Goal: Information Seeking & Learning: Learn about a topic

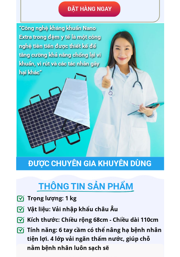
scroll to position [211, 0]
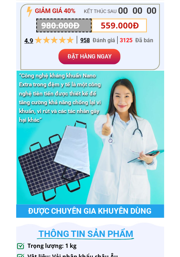
drag, startPoint x: 27, startPoint y: 212, endPoint x: 159, endPoint y: 209, distance: 132.4
click at [159, 209] on div "Được chuyên gia khuyên dùng" at bounding box center [90, 211] width 148 height 13
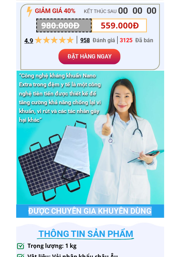
drag, startPoint x: 151, startPoint y: 210, endPoint x: 31, endPoint y: 208, distance: 120.1
click at [31, 208] on h3 "Được chuyên gia khuyên dùng" at bounding box center [90, 211] width 132 height 9
copy h3 "Được chuyên gia khuyên dùng"
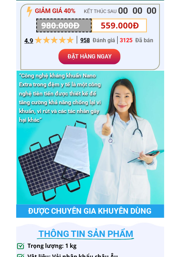
click at [96, 205] on div at bounding box center [90, 211] width 148 height 13
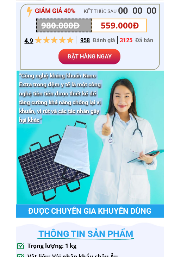
drag, startPoint x: 44, startPoint y: 118, endPoint x: 19, endPoint y: 75, distance: 49.7
click at [19, 75] on h3 "“Công nghệ kháng khuẩn Nano Extra trong đệm y tế là một công nghệ tiên tiến đượ…" at bounding box center [63, 98] width 88 height 54
copy h3 "“Công nghệ kháng khuẩn Nano Extra trong đệm y tế là một công nghệ tiên tiến đượ…"
click at [41, 118] on h3 "“Công nghệ kháng khuẩn Nano Extra trong đệm y tế là một công nghệ tiên tiến đượ…" at bounding box center [63, 98] width 88 height 54
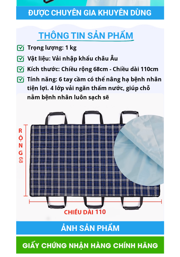
scroll to position [387, 0]
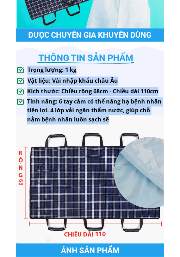
drag, startPoint x: 101, startPoint y: 119, endPoint x: 28, endPoint y: 71, distance: 86.9
click at [28, 71] on div "ẢNH SẢN PHẨM “Công nghệ kháng khuẩn Nano Extra trong đệm y tế là một công nghệ …" at bounding box center [90, 75] width 148 height 363
click at [49, 82] on h3 "Vật liệu: Vải nhập khẩu châu Âu" at bounding box center [94, 81] width 134 height 9
drag, startPoint x: 28, startPoint y: 70, endPoint x: 96, endPoint y: 117, distance: 82.2
click at [96, 117] on div "ẢNH SẢN PHẨM “Công nghệ kháng khuẩn Nano Extra trong đệm y tế là một công nghệ …" at bounding box center [90, 75] width 148 height 363
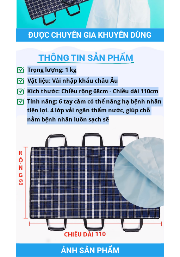
copy div "Trọng lượng: 1 kg Kích thước: Chiều rộng 68cm - Chiều dài 110cm Vật liệu: Vải n…"
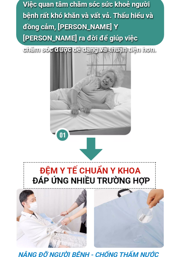
scroll to position [810, 0]
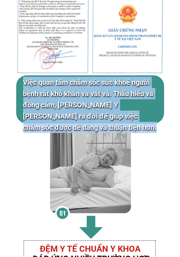
drag, startPoint x: 24, startPoint y: 82, endPoint x: 157, endPoint y: 116, distance: 137.3
click at [157, 116] on h3 "Việc quan tâm chăm sóc sức khoẻ người bệnh rất khó khăn và vất vả. Thấu hiểu và…" at bounding box center [97, 105] width 148 height 56
copy h3 "Việc quan tâm chăm sóc sức khoẻ người bệnh rất khó khăn và vất vả. Thấu hiểu và…"
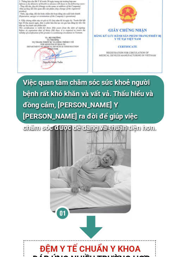
click at [38, 128] on div "Việc quan tâm chăm sóc sức khoẻ người bệnh rất khó khăn và vất vả. Thấu hiểu và…" at bounding box center [90, 108] width 148 height 267
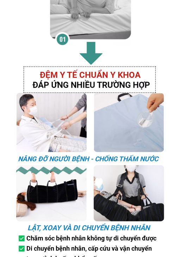
scroll to position [986, 0]
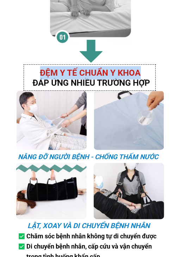
drag, startPoint x: 38, startPoint y: 73, endPoint x: 140, endPoint y: 71, distance: 102.8
click at [140, 71] on div "ĐỆM Y TẾ CHUẨN Y KHOA nâng đỡ người bệnh - chống thấm nước Lật, xoay và di chuy…" at bounding box center [90, 173] width 148 height 215
copy div "ĐỆM Y TẾ CHUẨN Y KHOA"
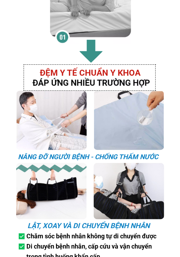
click at [49, 84] on div at bounding box center [92, 30] width 148 height 132
drag, startPoint x: 32, startPoint y: 83, endPoint x: 138, endPoint y: 78, distance: 105.7
click at [123, 80] on div at bounding box center [92, 30] width 148 height 132
drag, startPoint x: 149, startPoint y: 83, endPoint x: 22, endPoint y: 88, distance: 126.8
click at [63, 86] on div at bounding box center [92, 30] width 148 height 132
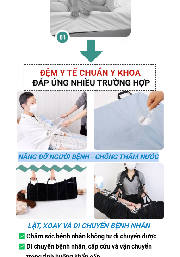
drag, startPoint x: 19, startPoint y: 157, endPoint x: 159, endPoint y: 156, distance: 140.4
click at [159, 156] on h3 "nâng đỡ người bệnh - chống thấm nước" at bounding box center [93, 157] width 151 height 11
copy h3 "nâng đỡ người bệnh - chống thấm nước"
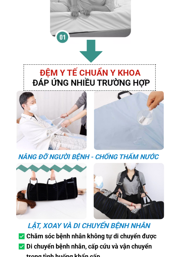
click at [96, 168] on div at bounding box center [129, 191] width 70 height 56
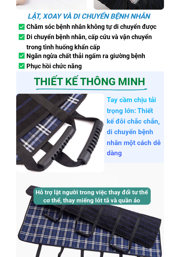
scroll to position [1197, 0]
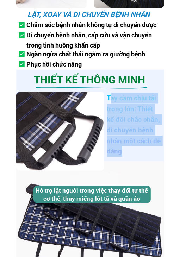
drag, startPoint x: 108, startPoint y: 99, endPoint x: 121, endPoint y: 145, distance: 48.2
click at [124, 153] on h3 "Tay cầm chịu tải trọng lớn: Thiết kế đôi chắc chắn, di chuyển bệnh nhân một các…" at bounding box center [134, 125] width 54 height 64
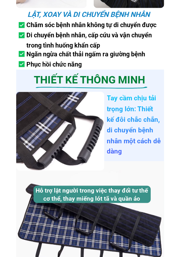
click at [108, 99] on h3 "Tay cầm chịu tải trọng lớn: Thiết kế đôi chắc chắn, di chuyển bệnh nhân một các…" at bounding box center [134, 125] width 54 height 64
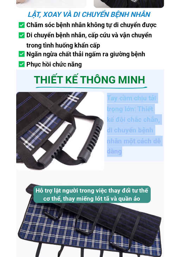
drag, startPoint x: 108, startPoint y: 99, endPoint x: 124, endPoint y: 147, distance: 50.8
click at [124, 147] on h3 "Tay cầm chịu tải trọng lớn: Thiết kế đôi chắc chắn, di chuyển bệnh nhân một các…" at bounding box center [134, 125] width 54 height 64
copy h3 "Tay cầm chịu tải trọng lớn: Thiết kế đôi chắc chắn, di chuyển bệnh nhân một các…"
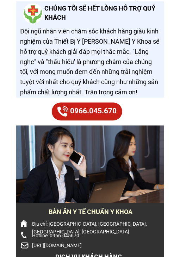
scroll to position [3165, 0]
